Goal: Task Accomplishment & Management: Manage account settings

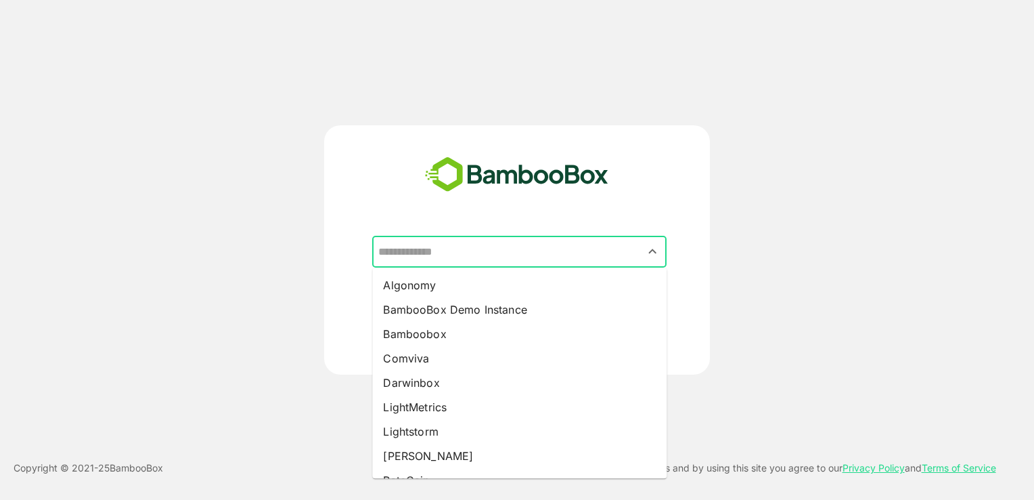
click at [441, 253] on input "text" at bounding box center [519, 252] width 289 height 26
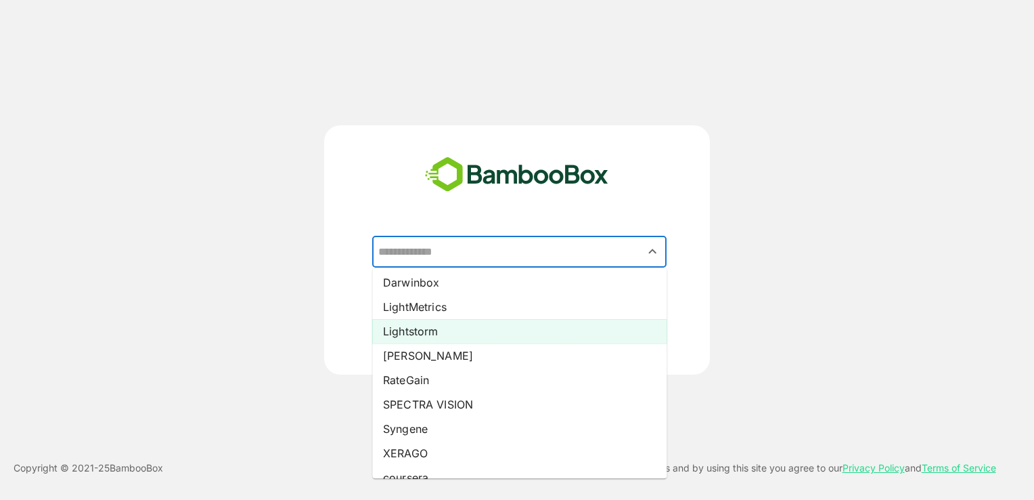
scroll to position [116, 0]
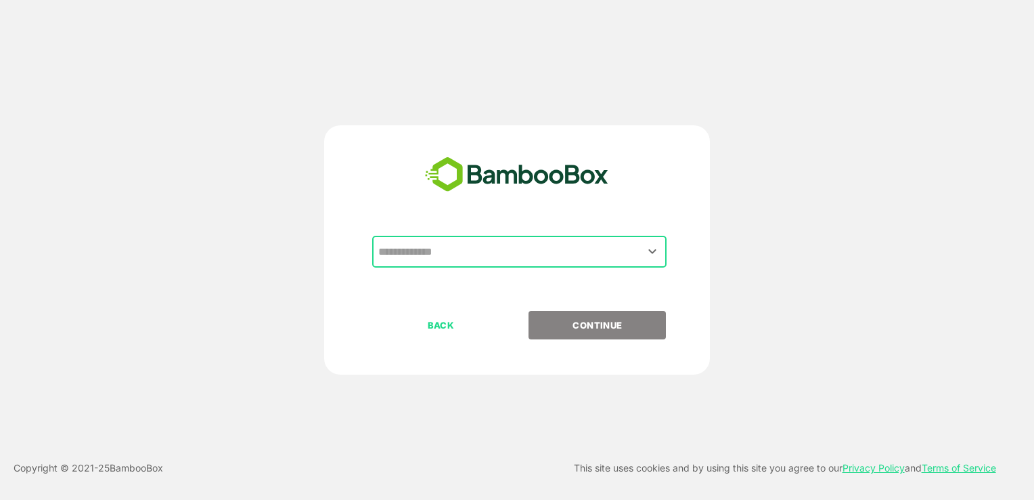
click at [536, 239] on input "text" at bounding box center [519, 252] width 289 height 26
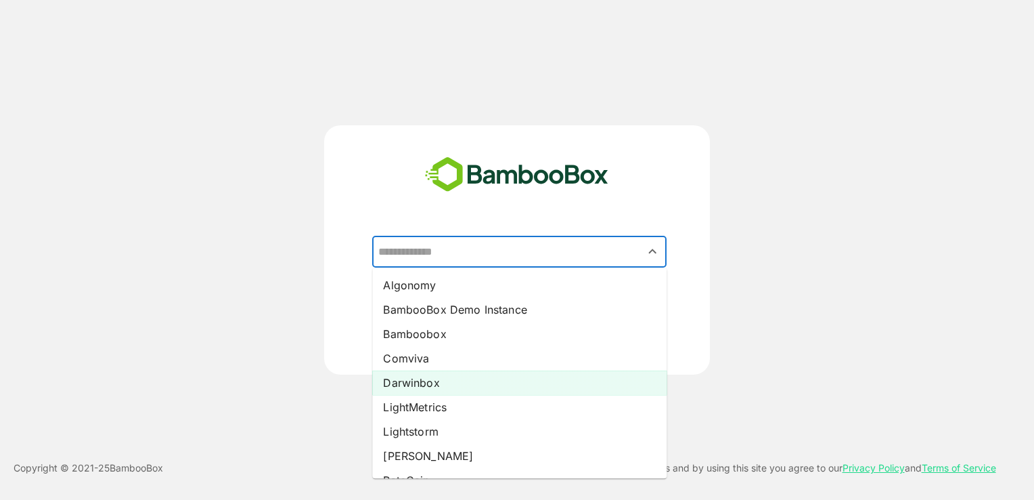
click at [485, 372] on li "Darwinbox" at bounding box center [519, 382] width 294 height 24
type input "*********"
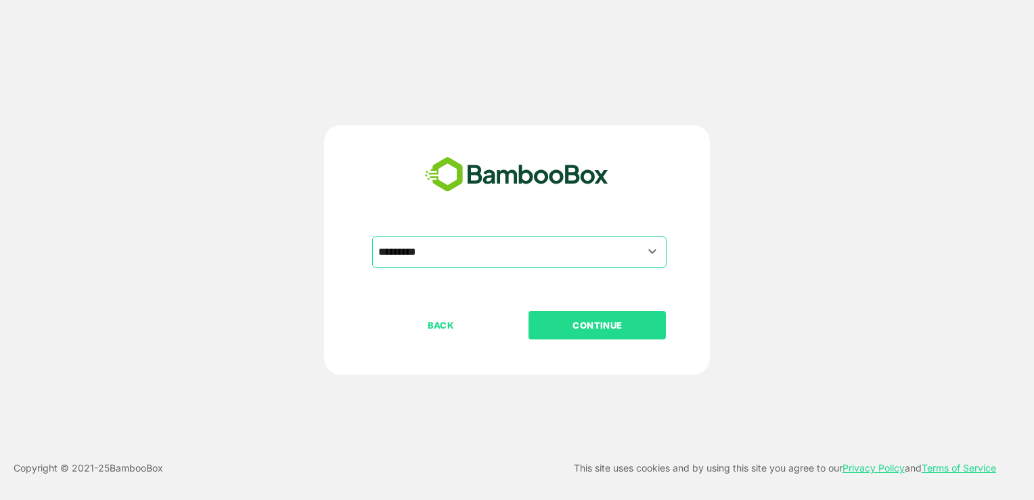
click at [630, 317] on p "CONTINUE" at bounding box center [597, 324] width 135 height 15
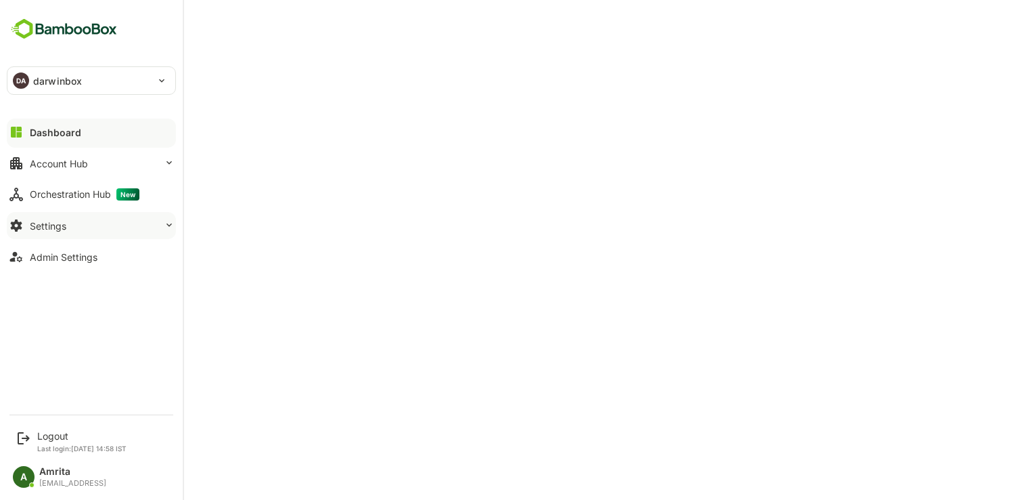
click at [51, 227] on div "Settings" at bounding box center [48, 226] width 37 height 12
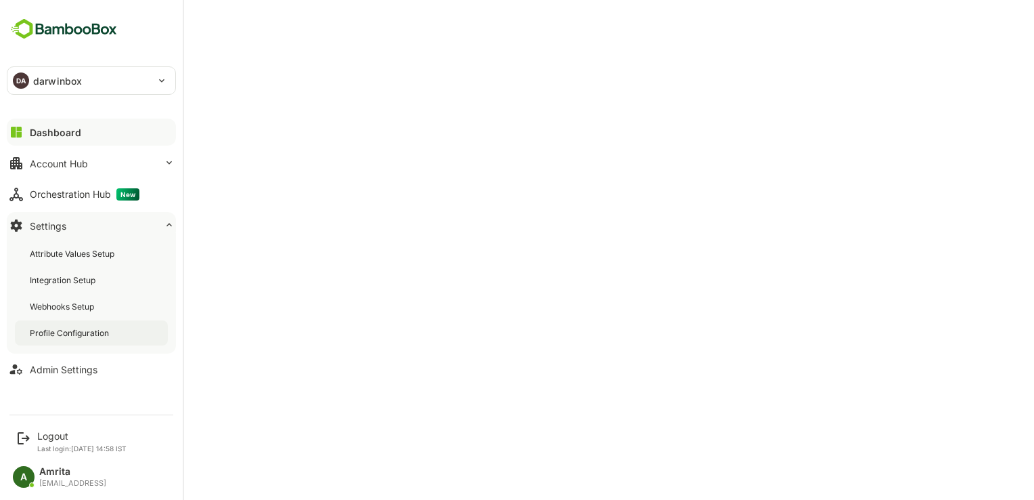
click at [72, 327] on div "Profile Configuration" at bounding box center [71, 333] width 82 height 12
